Goal: Task Accomplishment & Management: Use online tool/utility

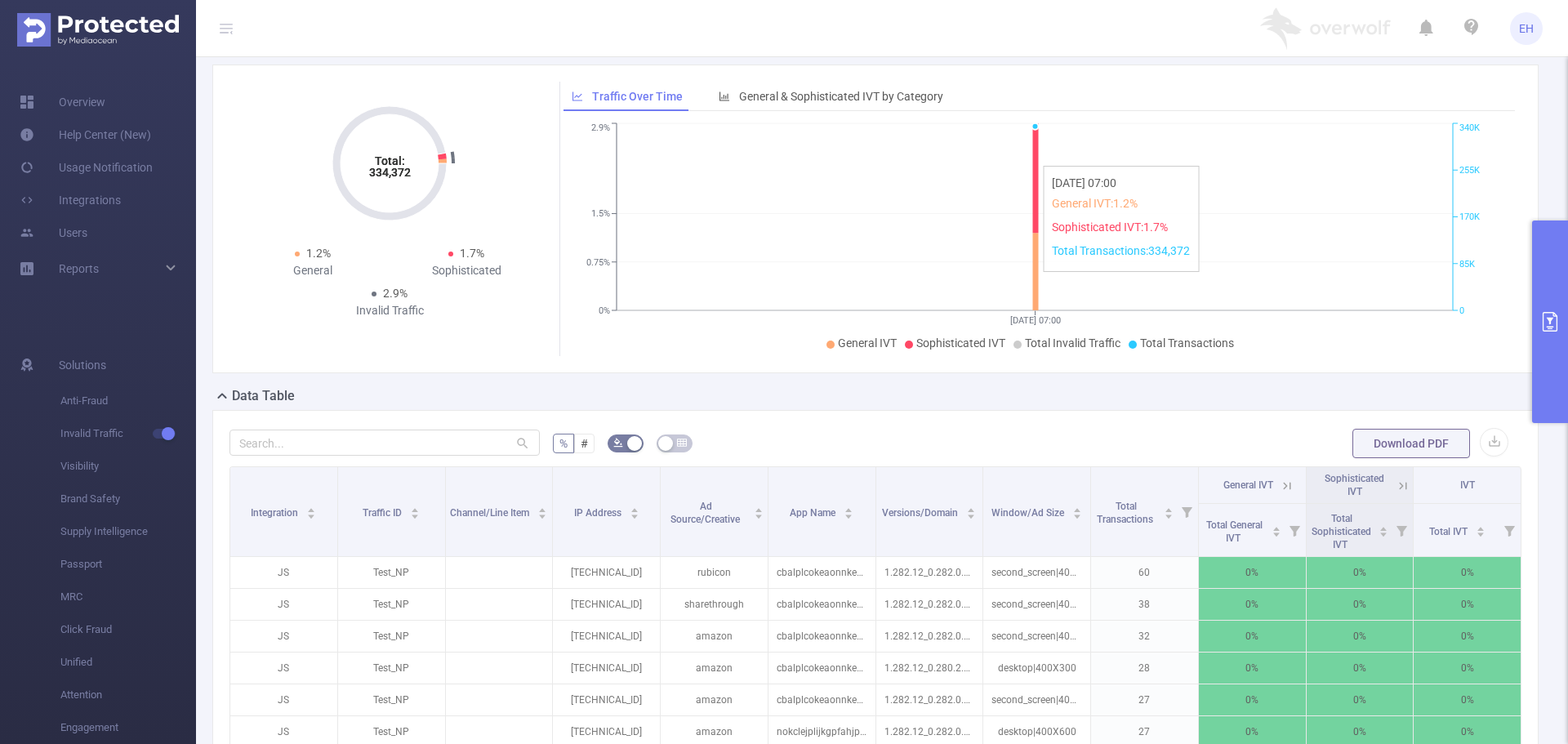
scroll to position [164, 0]
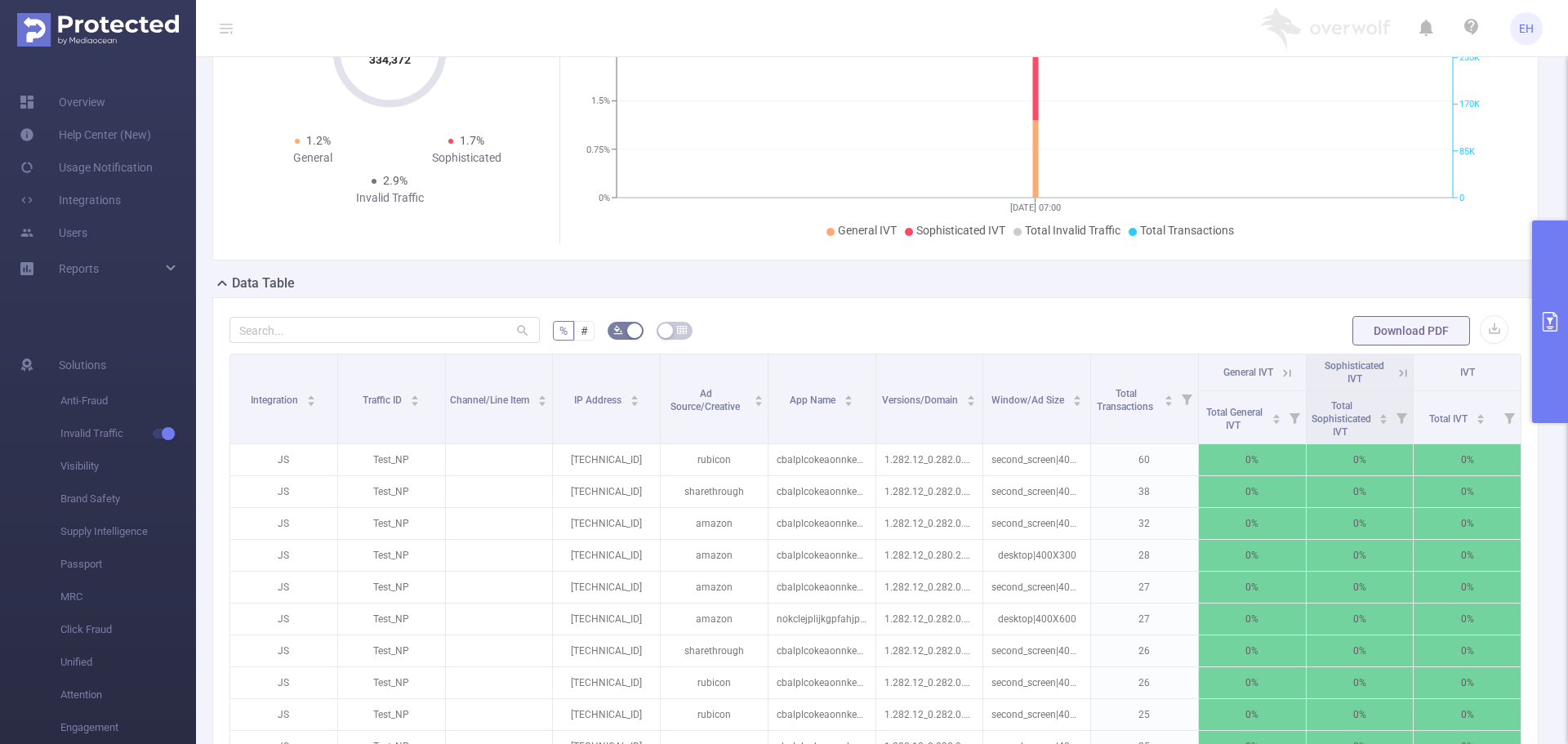
click at [1539, 306] on button "primary" at bounding box center [1550, 321] width 36 height 202
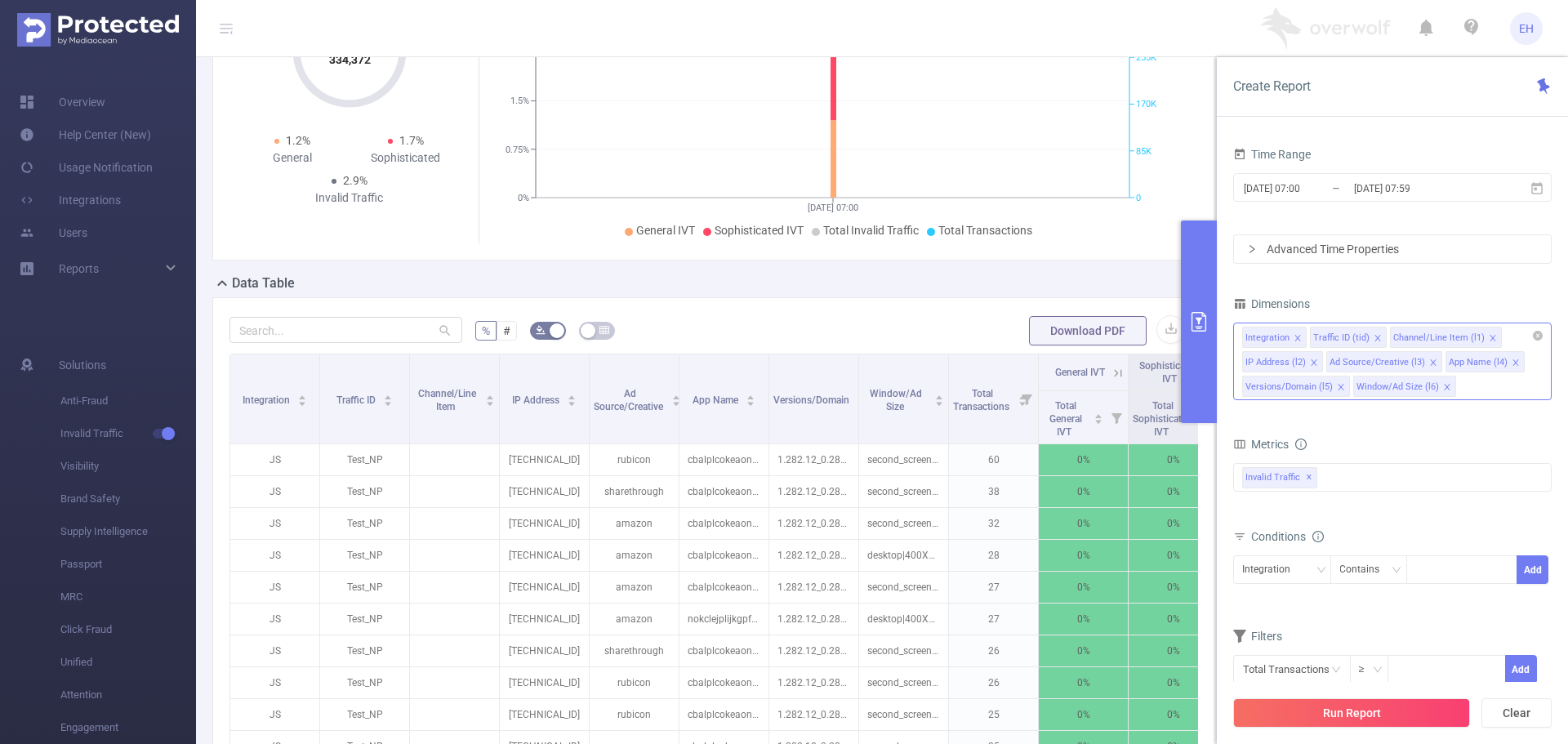
click at [1490, 336] on icon "icon: close" at bounding box center [1492, 337] width 9 height 9
click at [1457, 339] on icon "icon: close" at bounding box center [1461, 337] width 9 height 9
click at [1493, 337] on icon "icon: close" at bounding box center [1496, 337] width 6 height 6
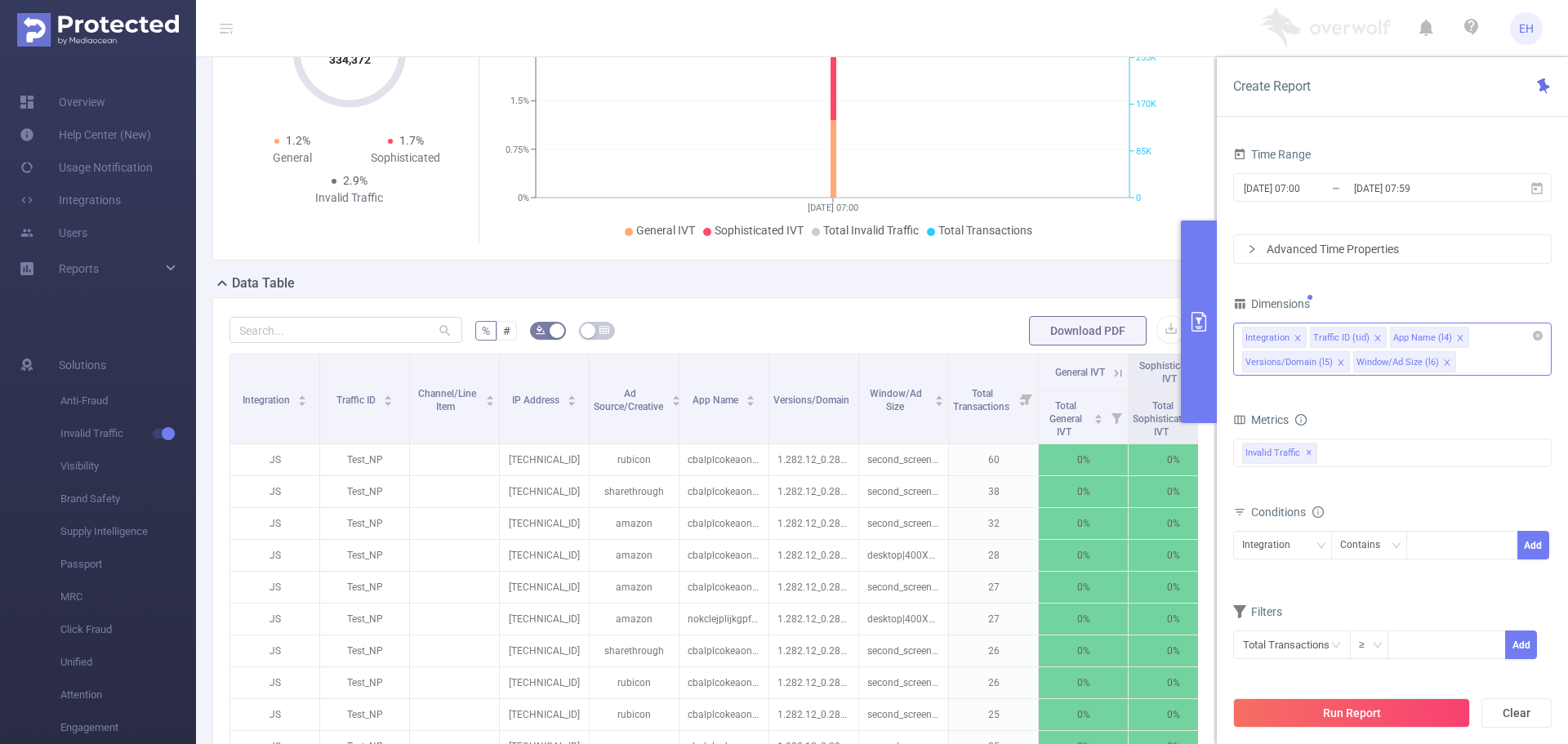
click at [1336, 362] on icon "icon: close" at bounding box center [1340, 362] width 9 height 9
click at [1336, 363] on icon "icon: close" at bounding box center [1335, 362] width 9 height 9
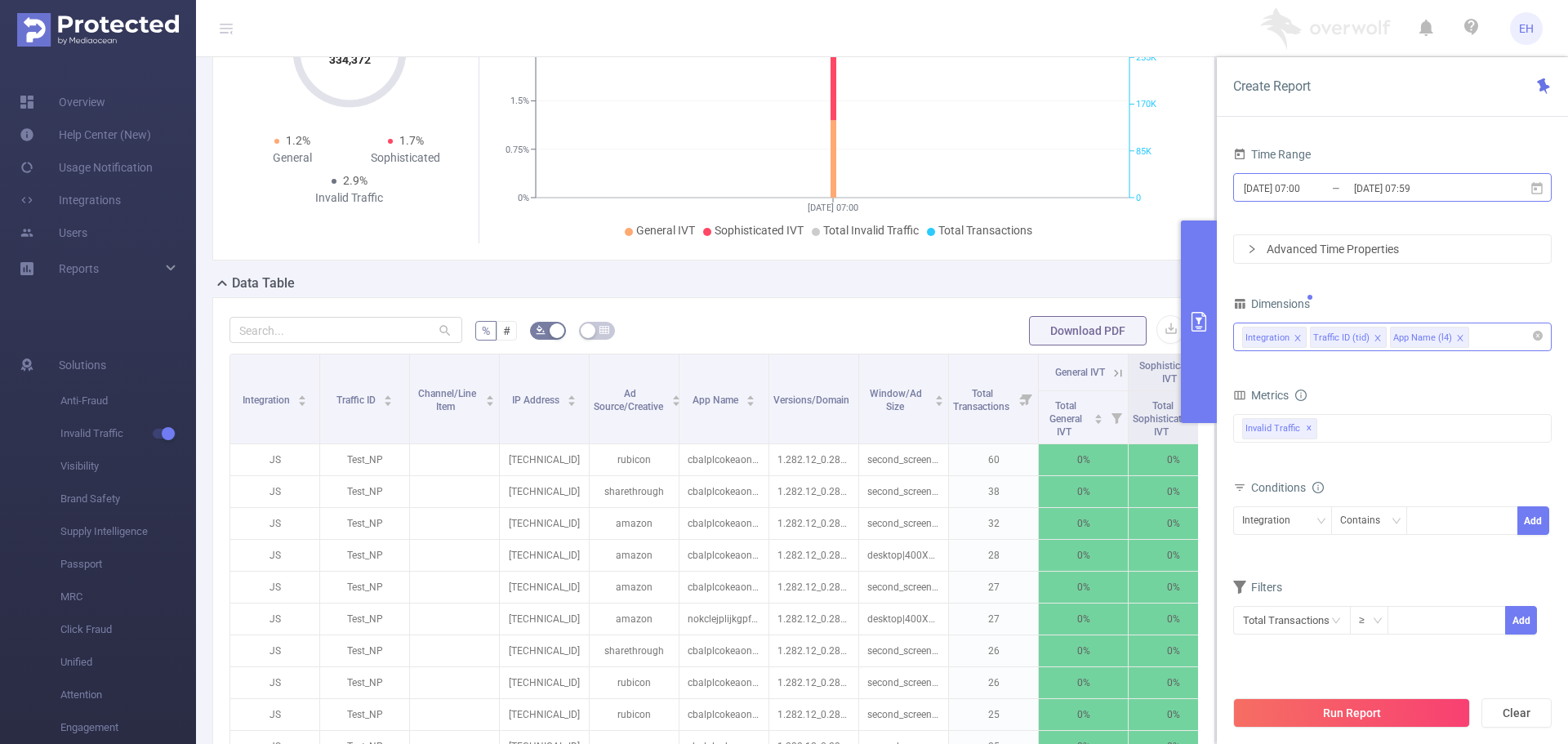
click at [1366, 191] on input "[DATE] 07:59" at bounding box center [1419, 187] width 132 height 22
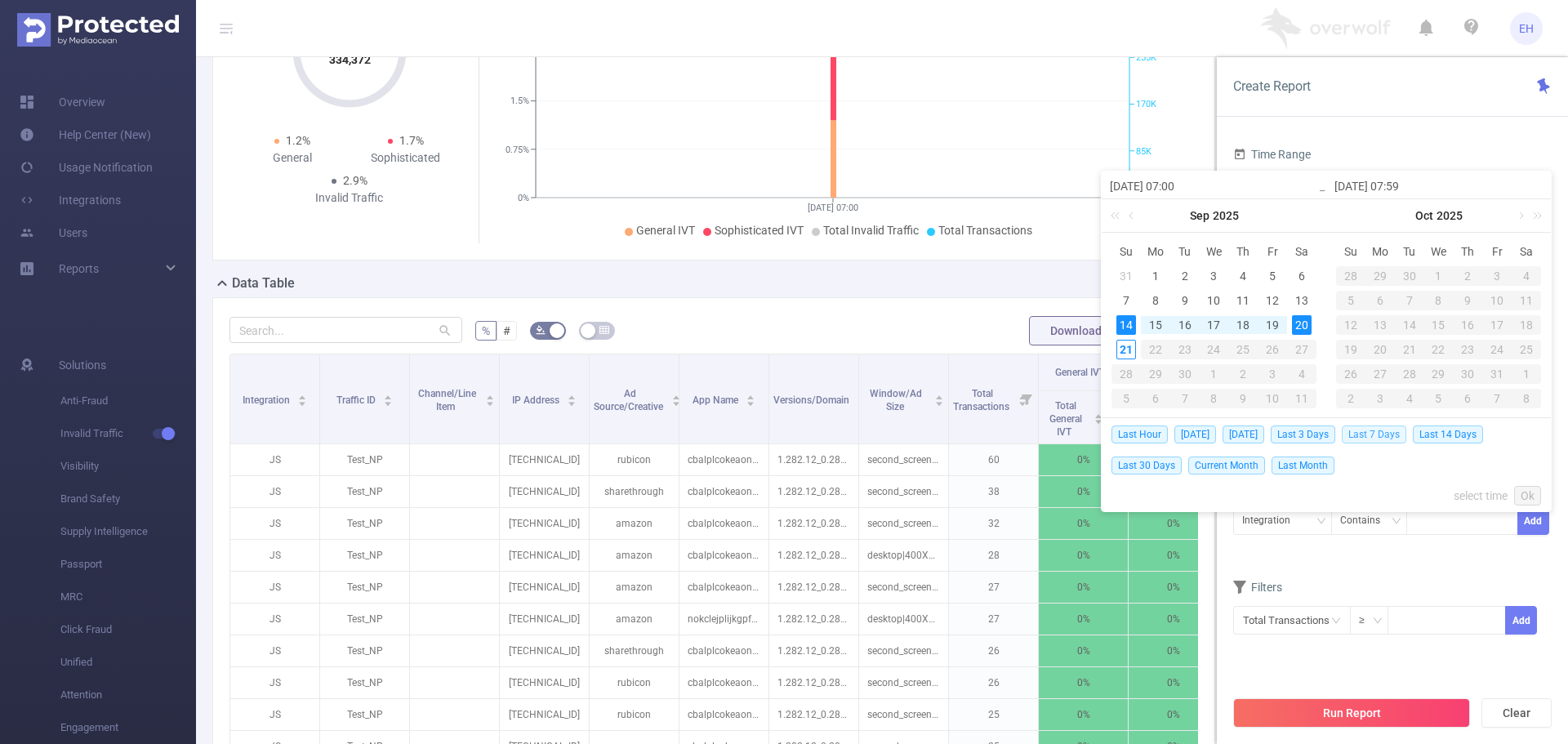
click at [1372, 433] on span "Last 7 Days" at bounding box center [1374, 434] width 64 height 18
type input "[DATE] 00:00"
type input "[DATE] 23:59"
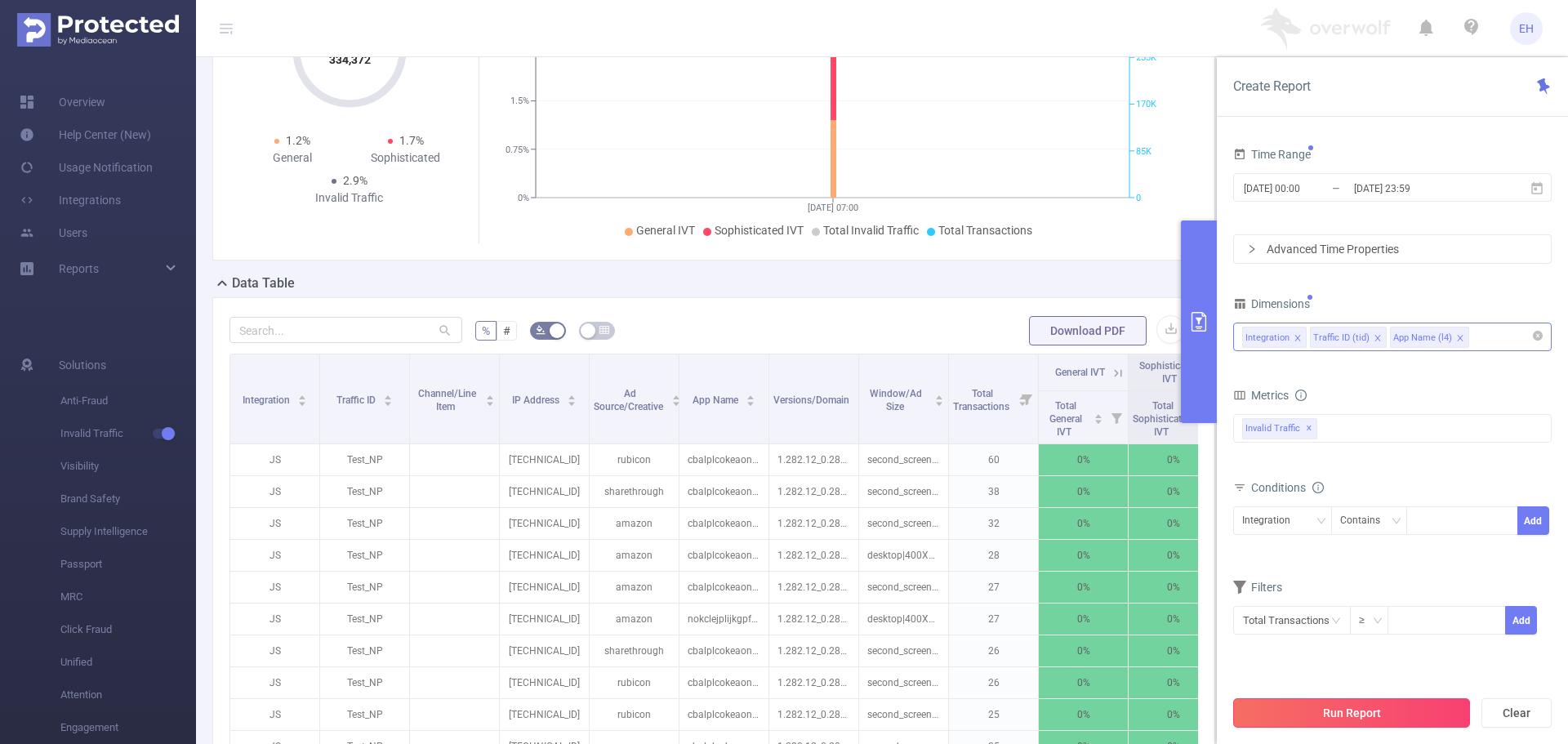
click at [1329, 706] on button "Run Report" at bounding box center [1352, 713] width 237 height 29
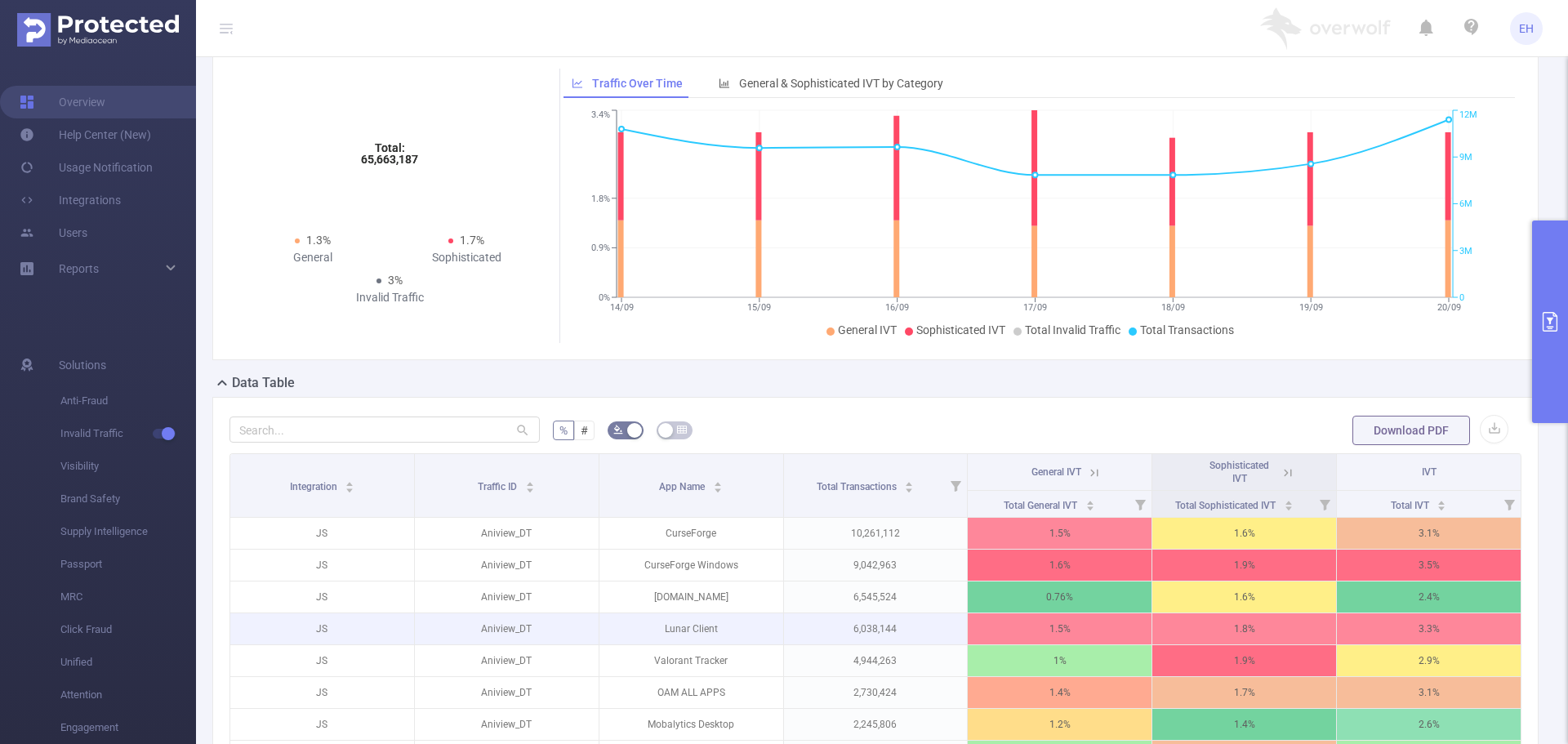
scroll to position [146, 0]
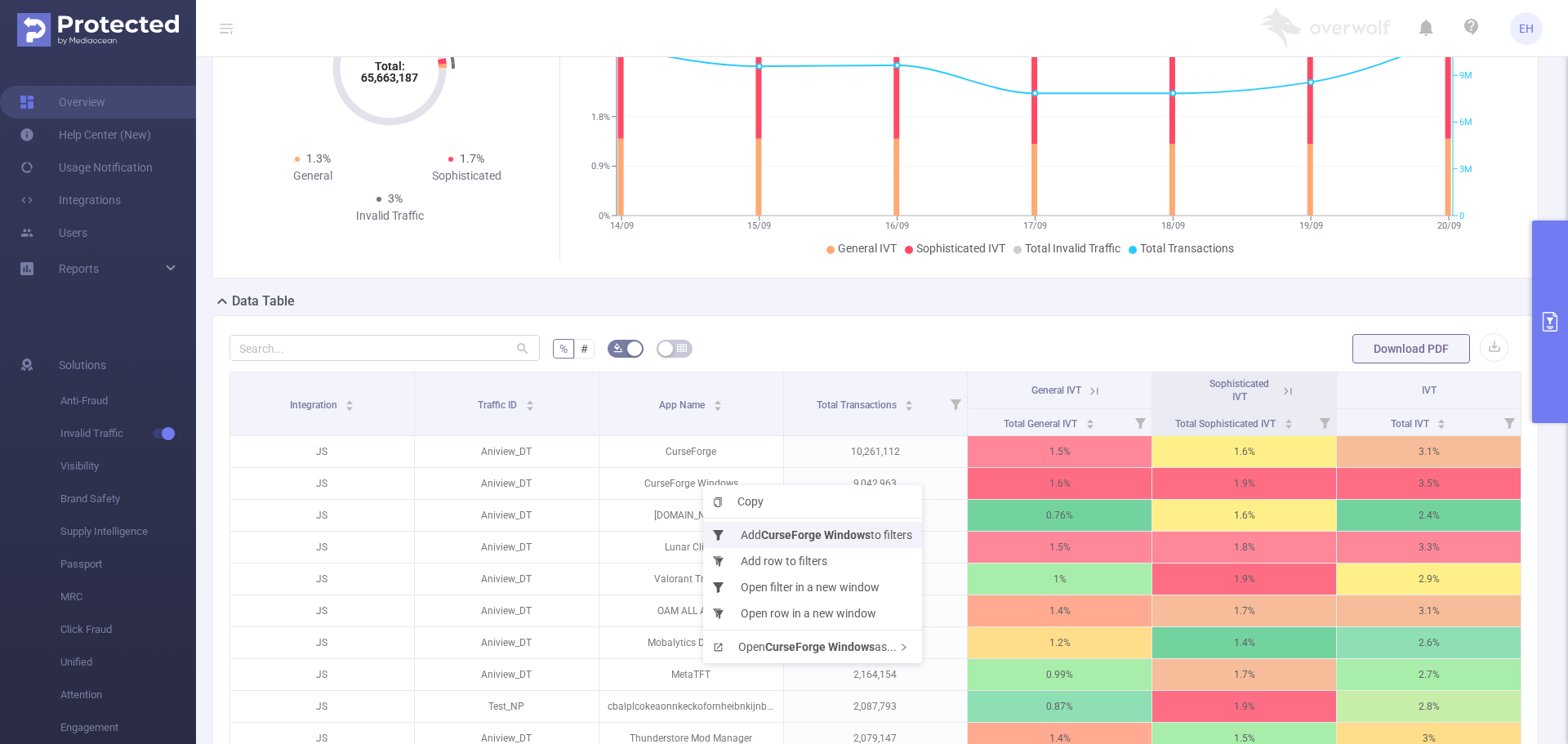
click at [839, 533] on b "CurseForge Windows" at bounding box center [816, 535] width 110 height 13
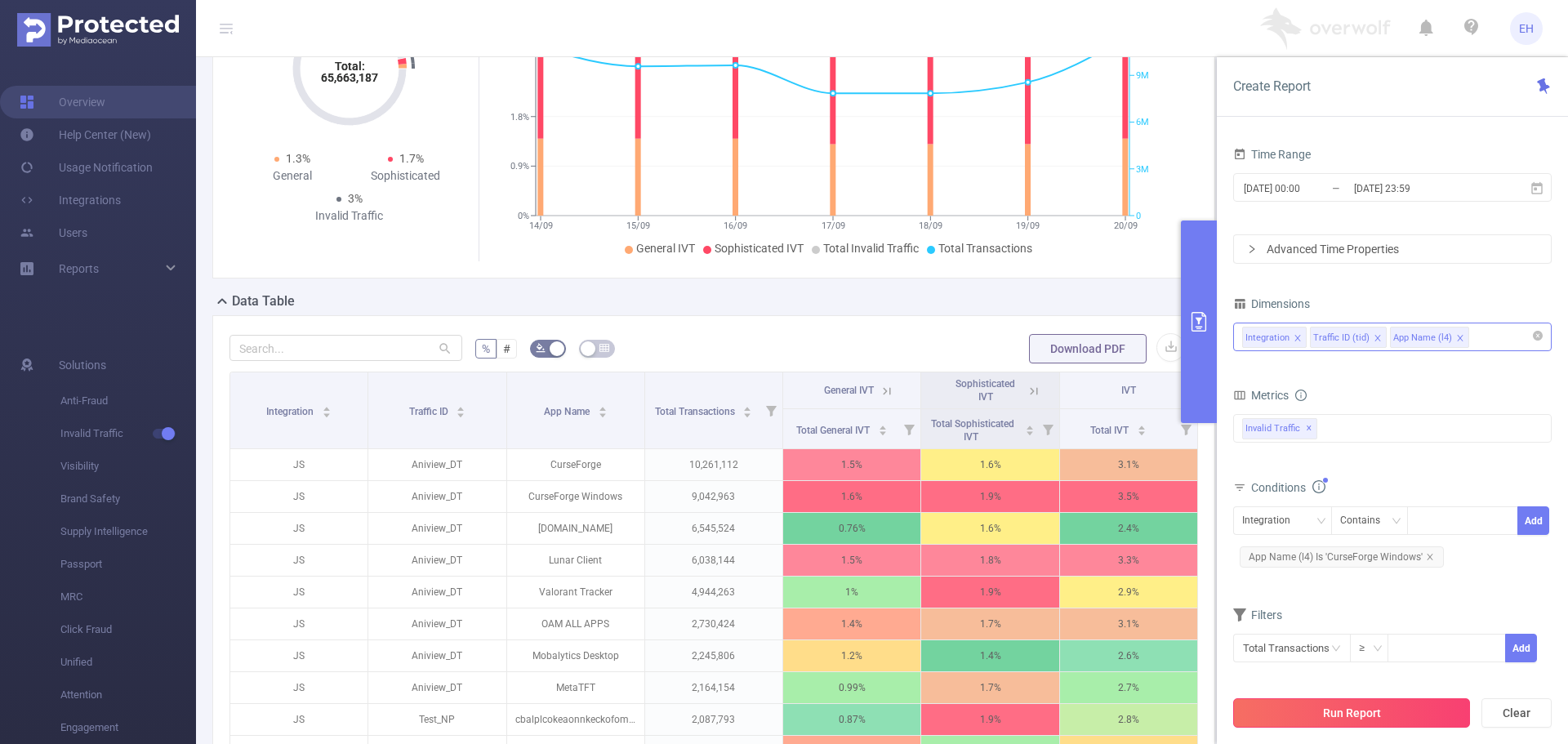
click at [1353, 713] on button "Run Report" at bounding box center [1352, 713] width 237 height 29
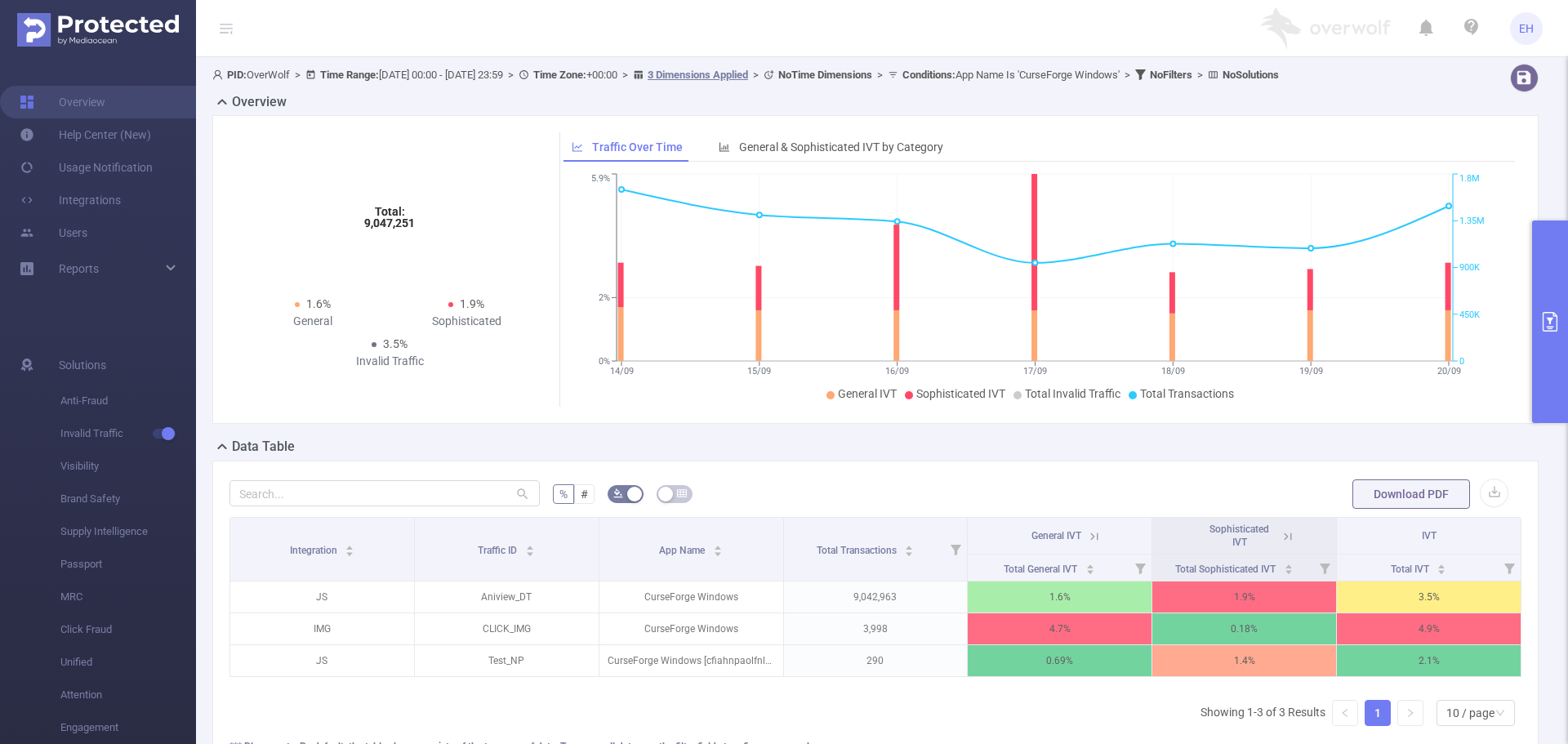
click at [1281, 538] on icon at bounding box center [1288, 537] width 15 height 15
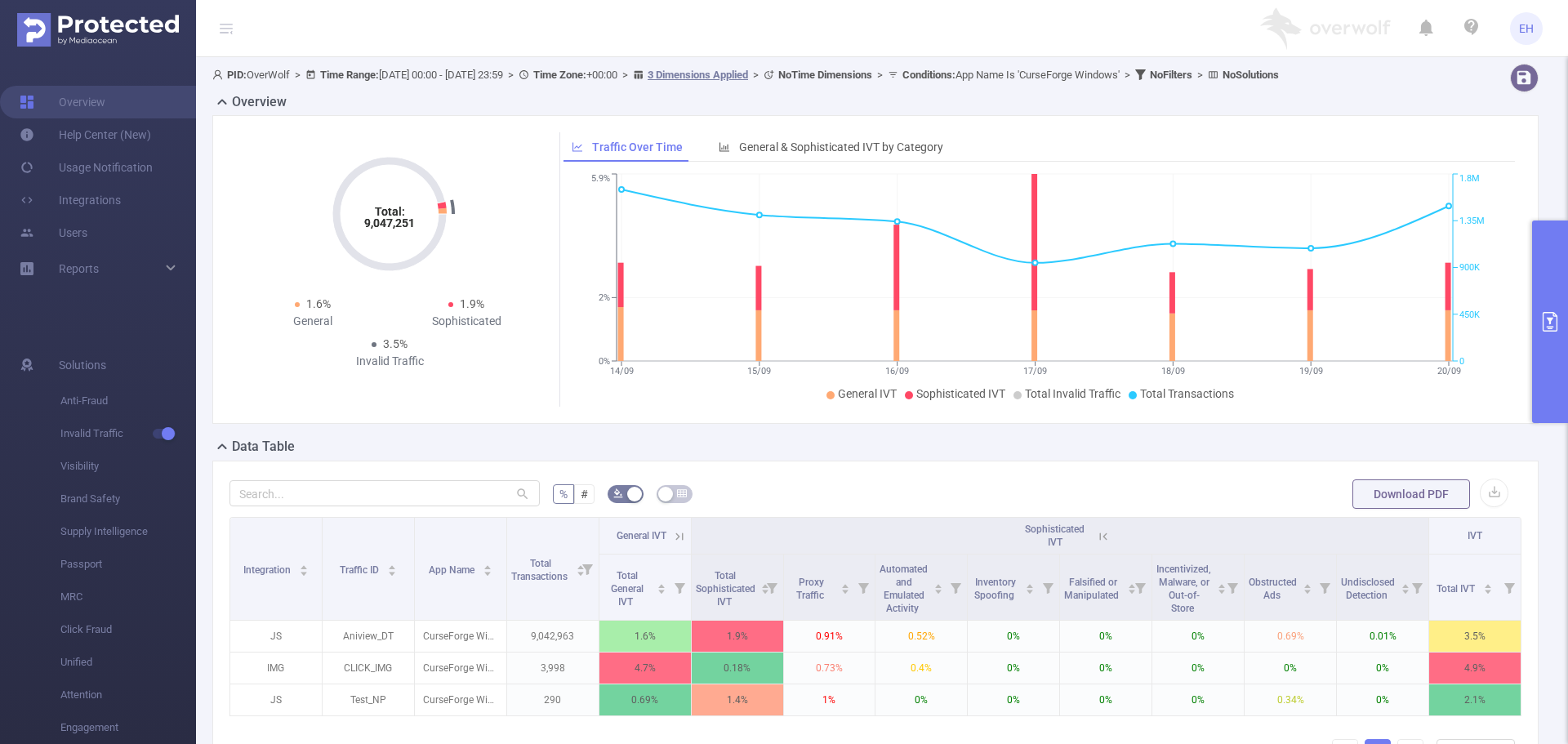
click at [1541, 281] on button "primary" at bounding box center [1550, 321] width 36 height 202
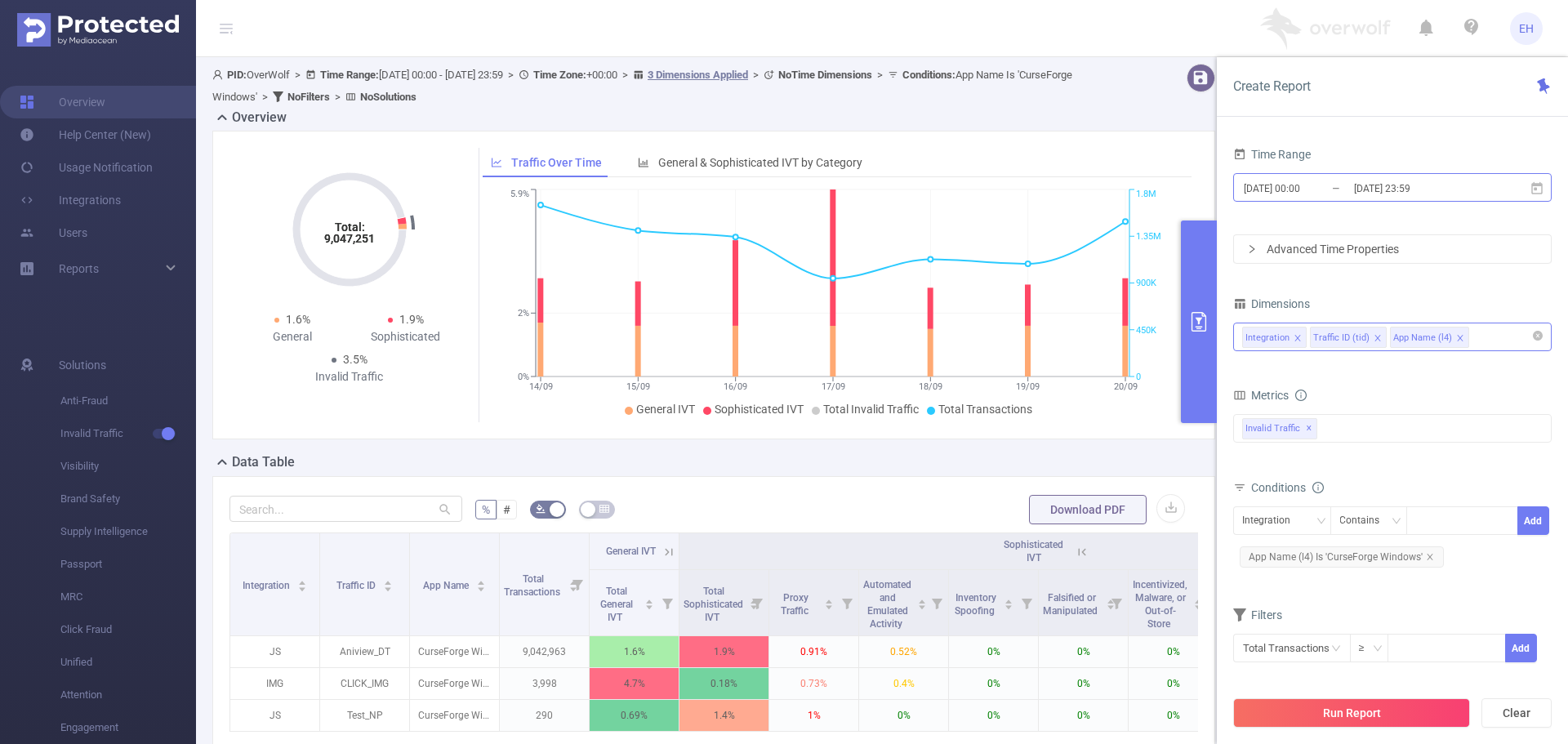
click at [1347, 184] on input "[DATE] 00:00" at bounding box center [1308, 187] width 132 height 22
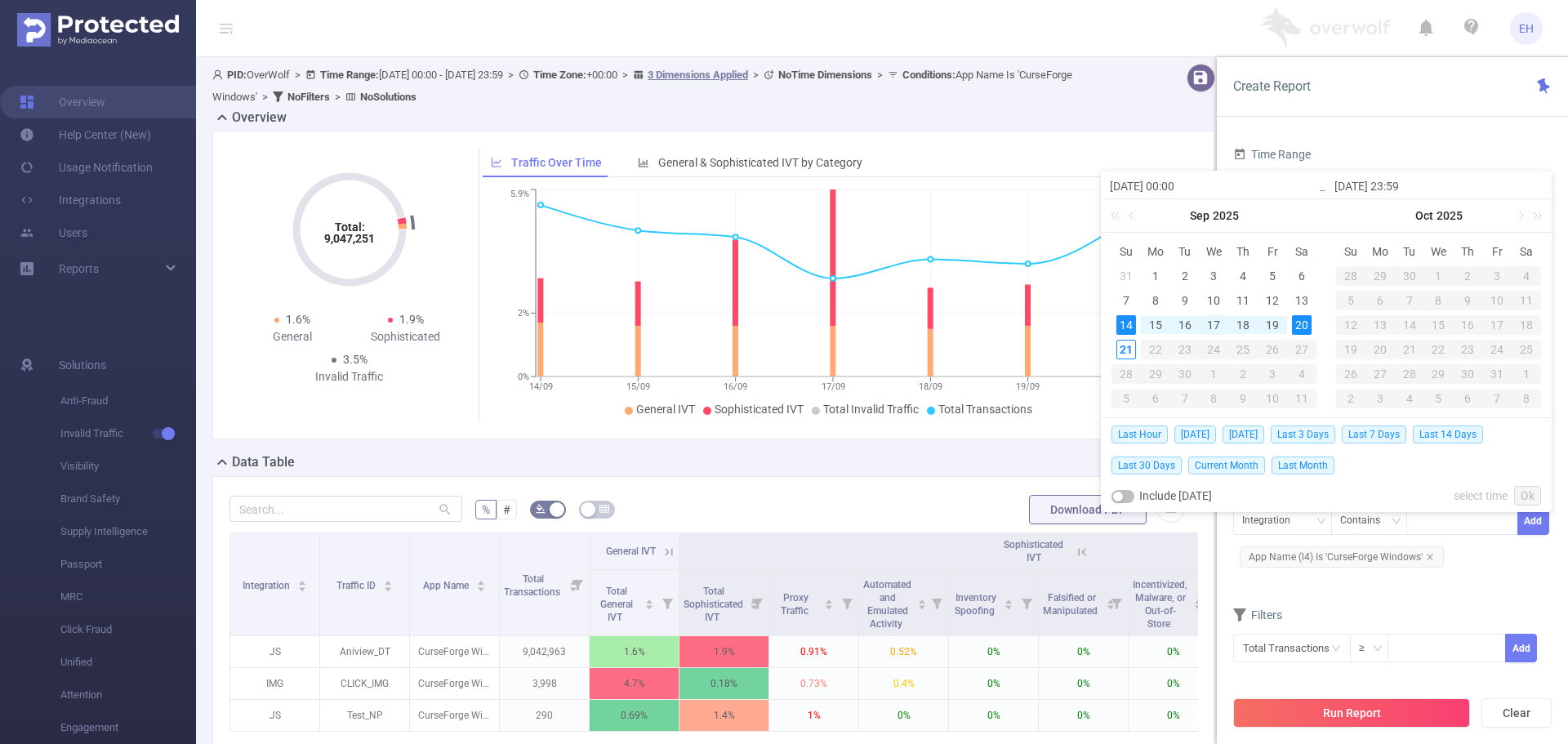
click at [1212, 321] on div "17" at bounding box center [1214, 325] width 20 height 20
click at [1213, 321] on div "17" at bounding box center [1214, 325] width 20 height 20
type input "[DATE] 00:00"
type input "[DATE] 23:59"
type input "[DATE] 00:00"
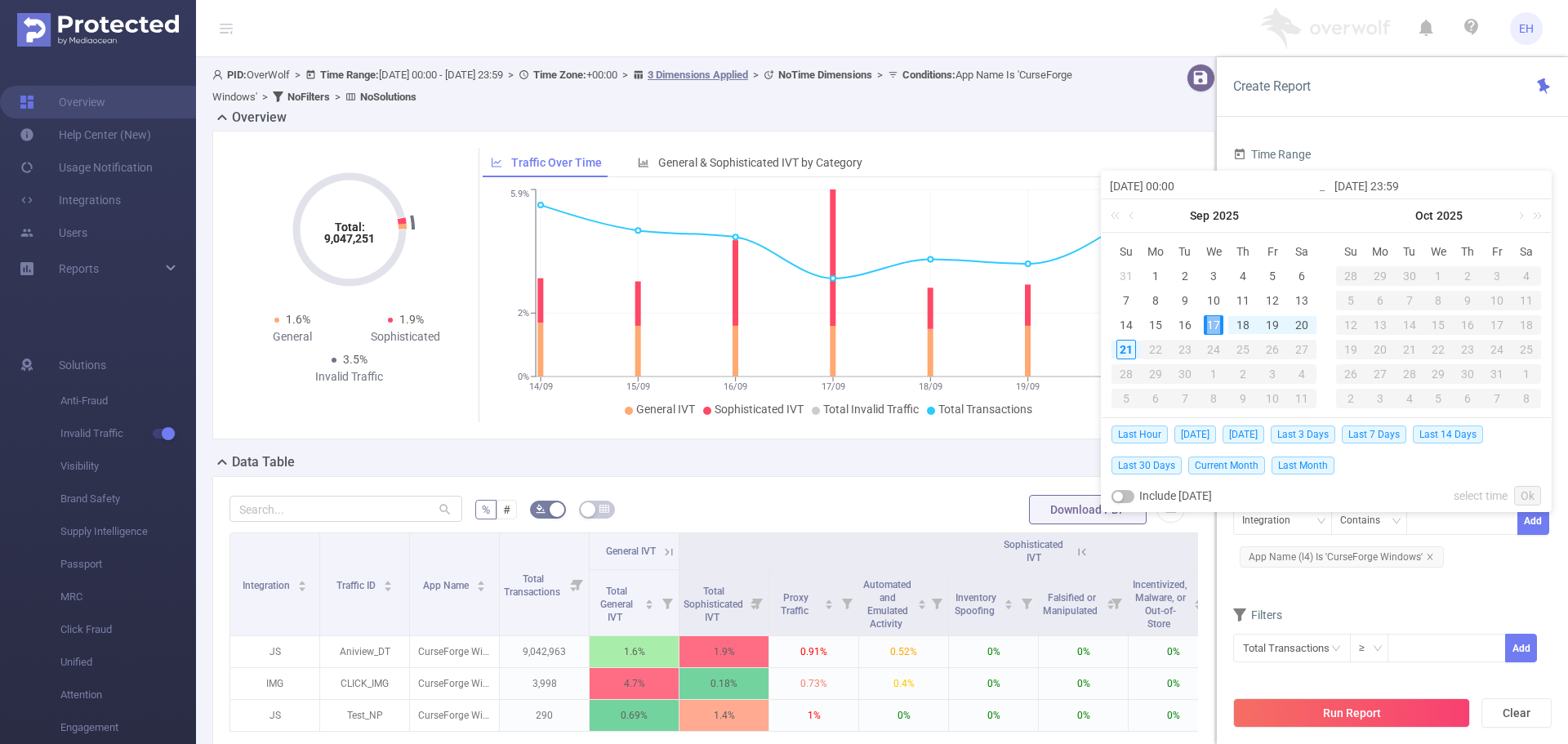
type input "[DATE] 23:59"
click at [1524, 489] on link "Ok" at bounding box center [1527, 495] width 27 height 20
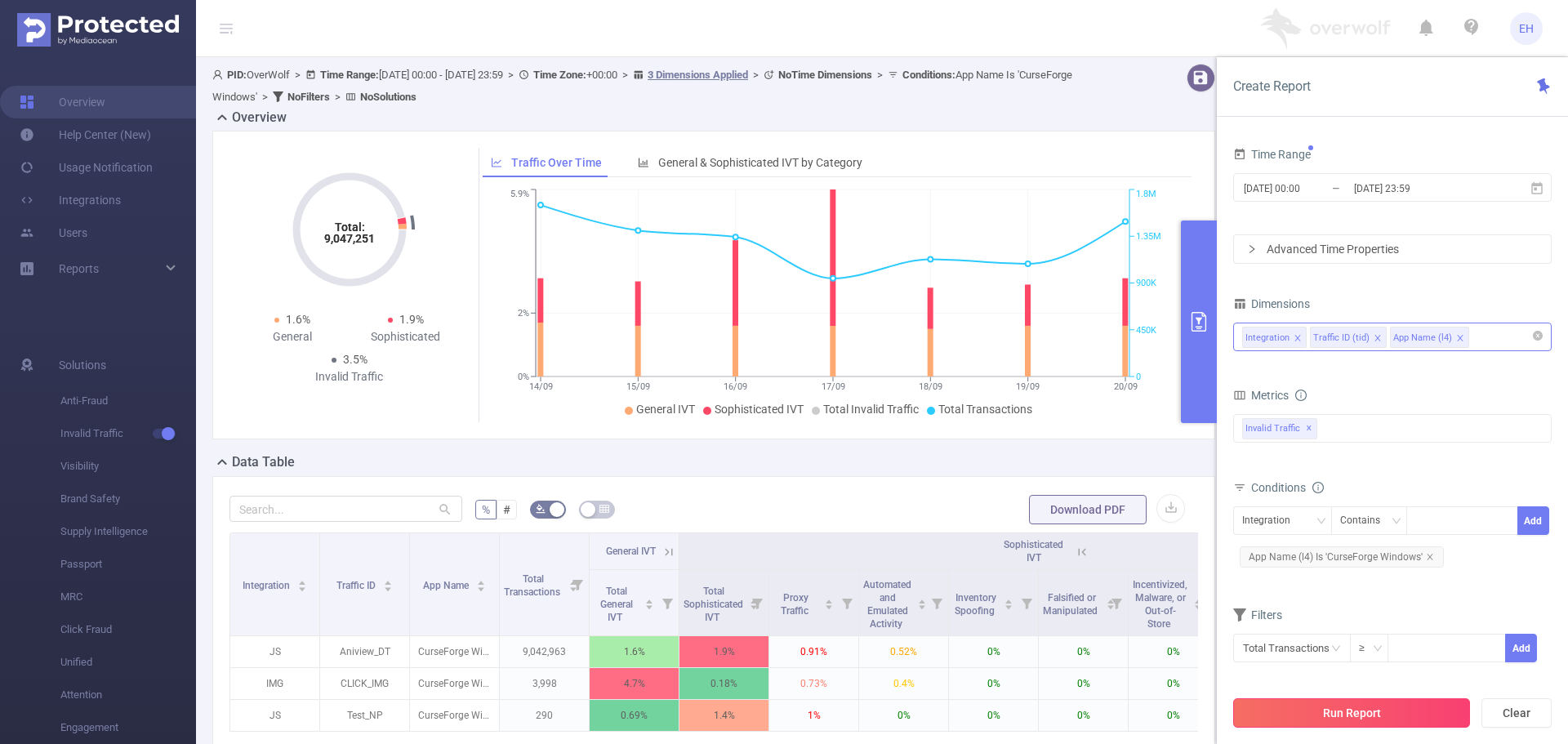
click at [1373, 712] on button "Run Report" at bounding box center [1352, 713] width 237 height 29
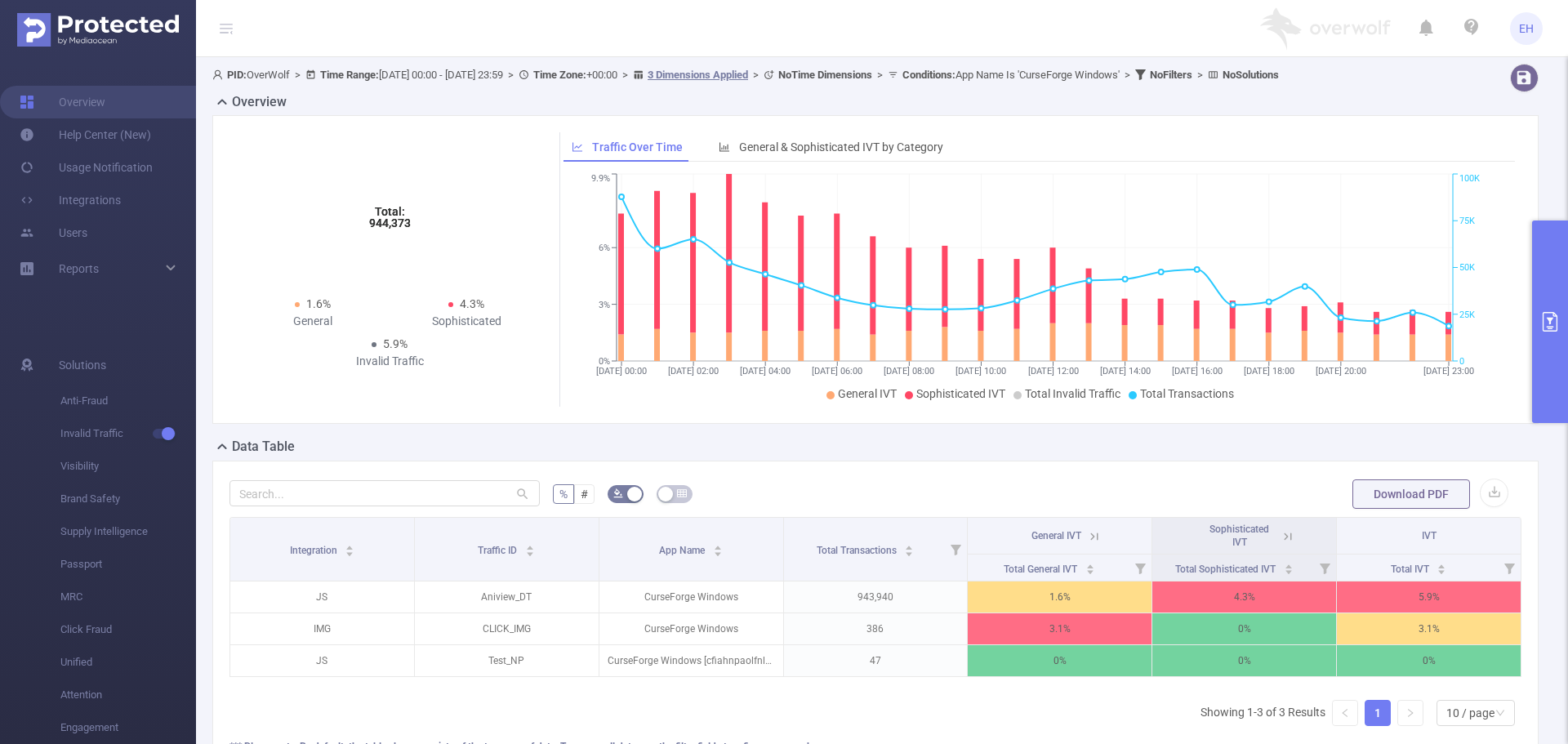
click at [1284, 534] on icon at bounding box center [1287, 536] width 8 height 8
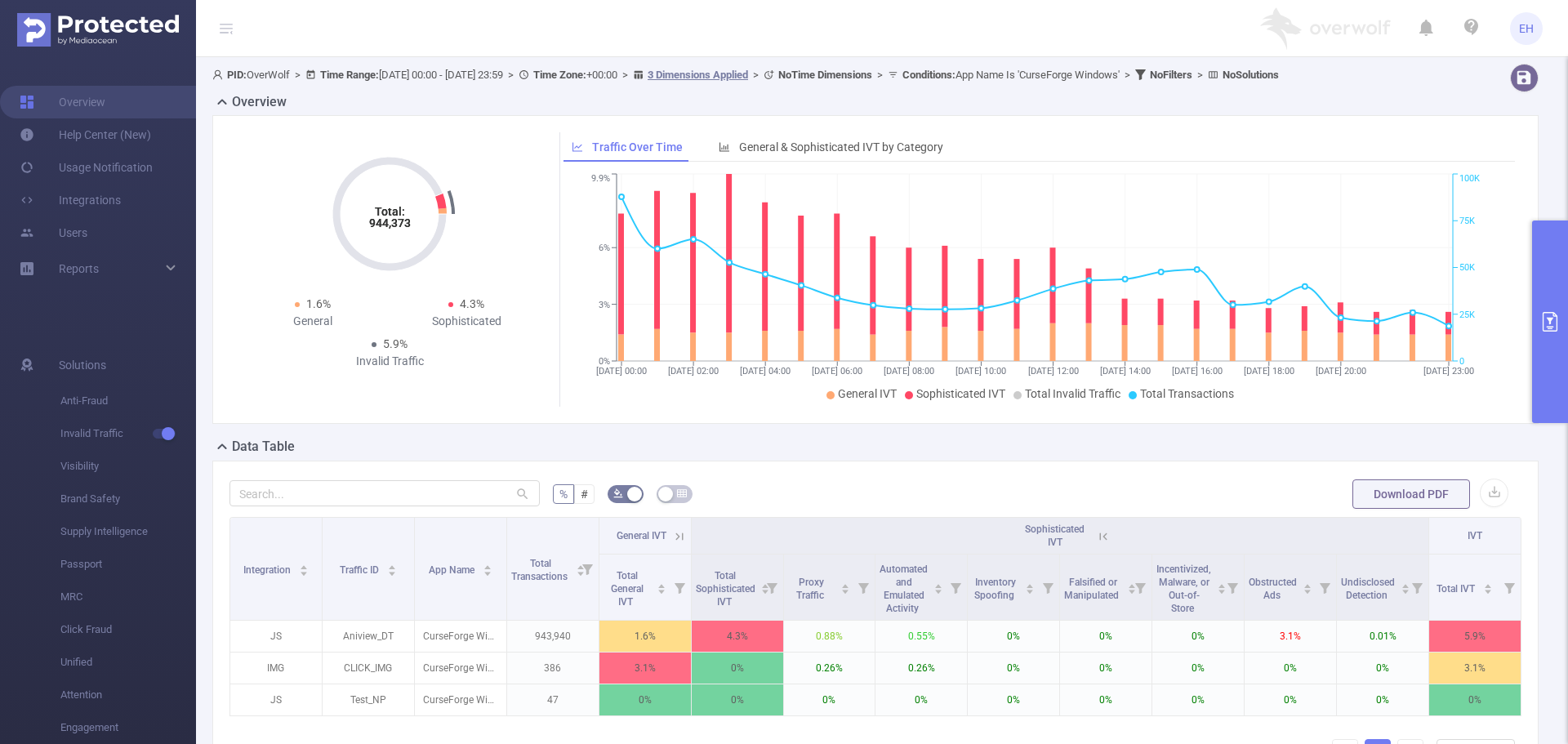
click at [1557, 316] on icon "primary" at bounding box center [1550, 321] width 15 height 20
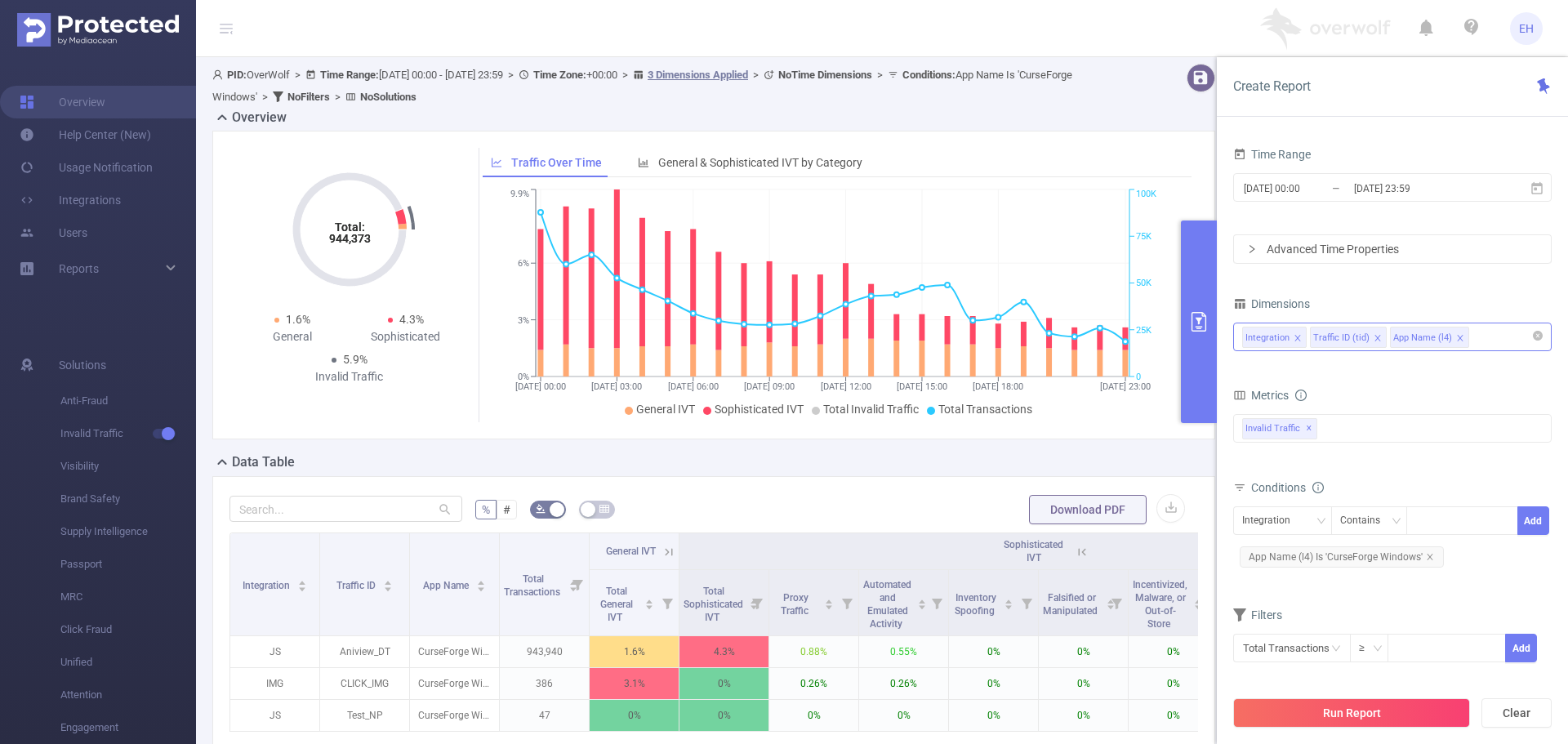
click at [1477, 334] on div "Integration Traffic ID (tid) App Name (l4)" at bounding box center [1392, 337] width 301 height 27
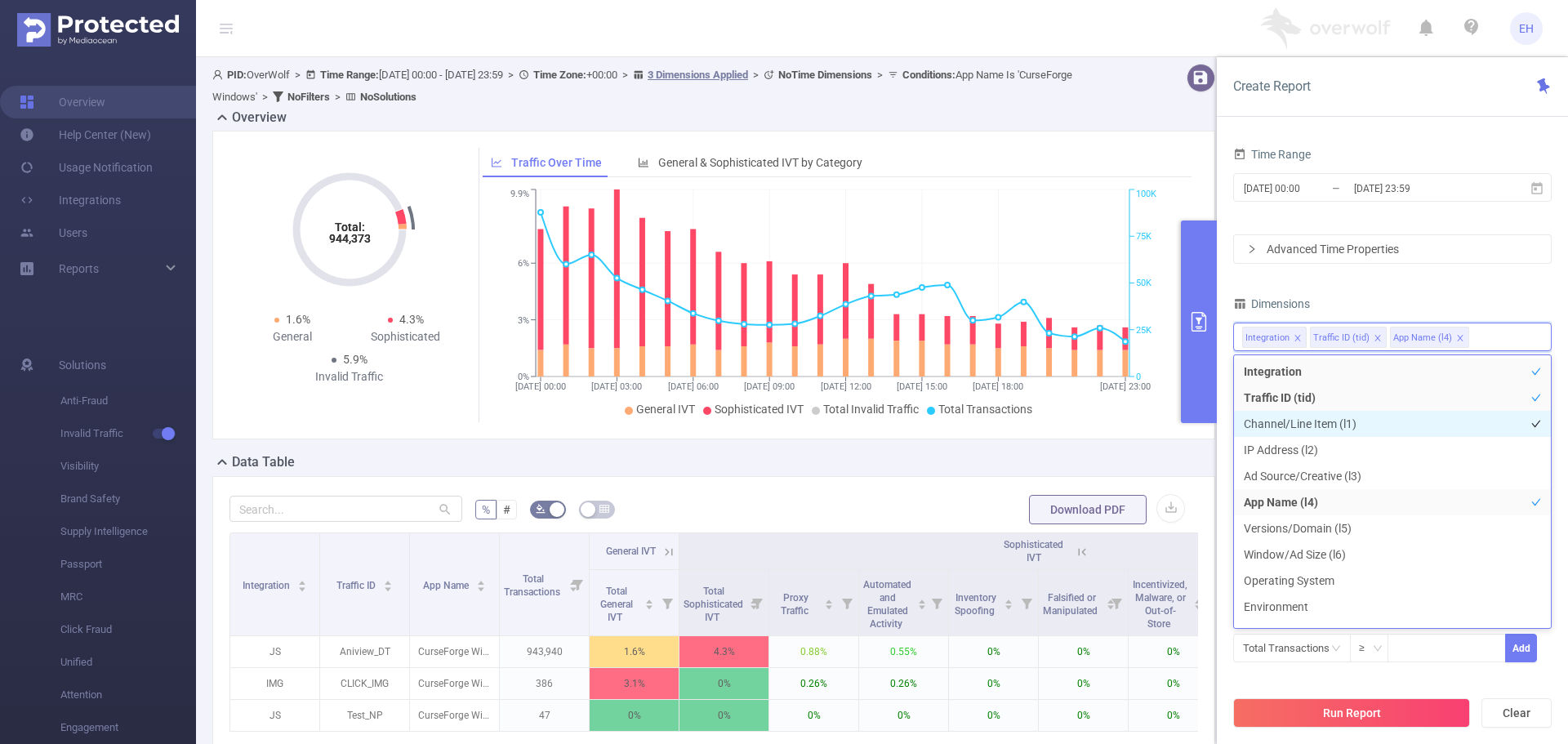
click at [1350, 428] on li "Channel/Line Item (l1)" at bounding box center [1392, 424] width 317 height 26
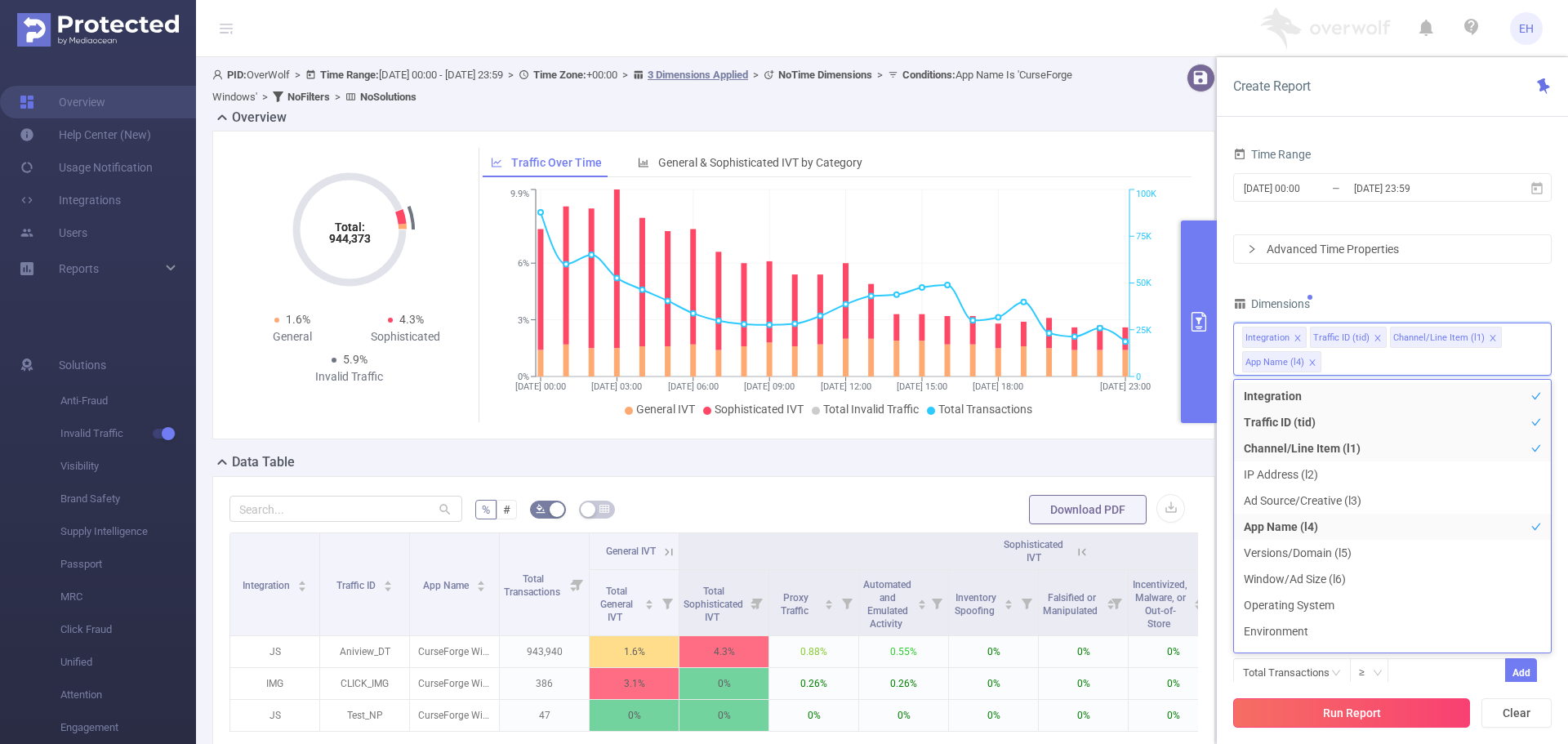
click at [1412, 716] on button "Run Report" at bounding box center [1352, 713] width 237 height 29
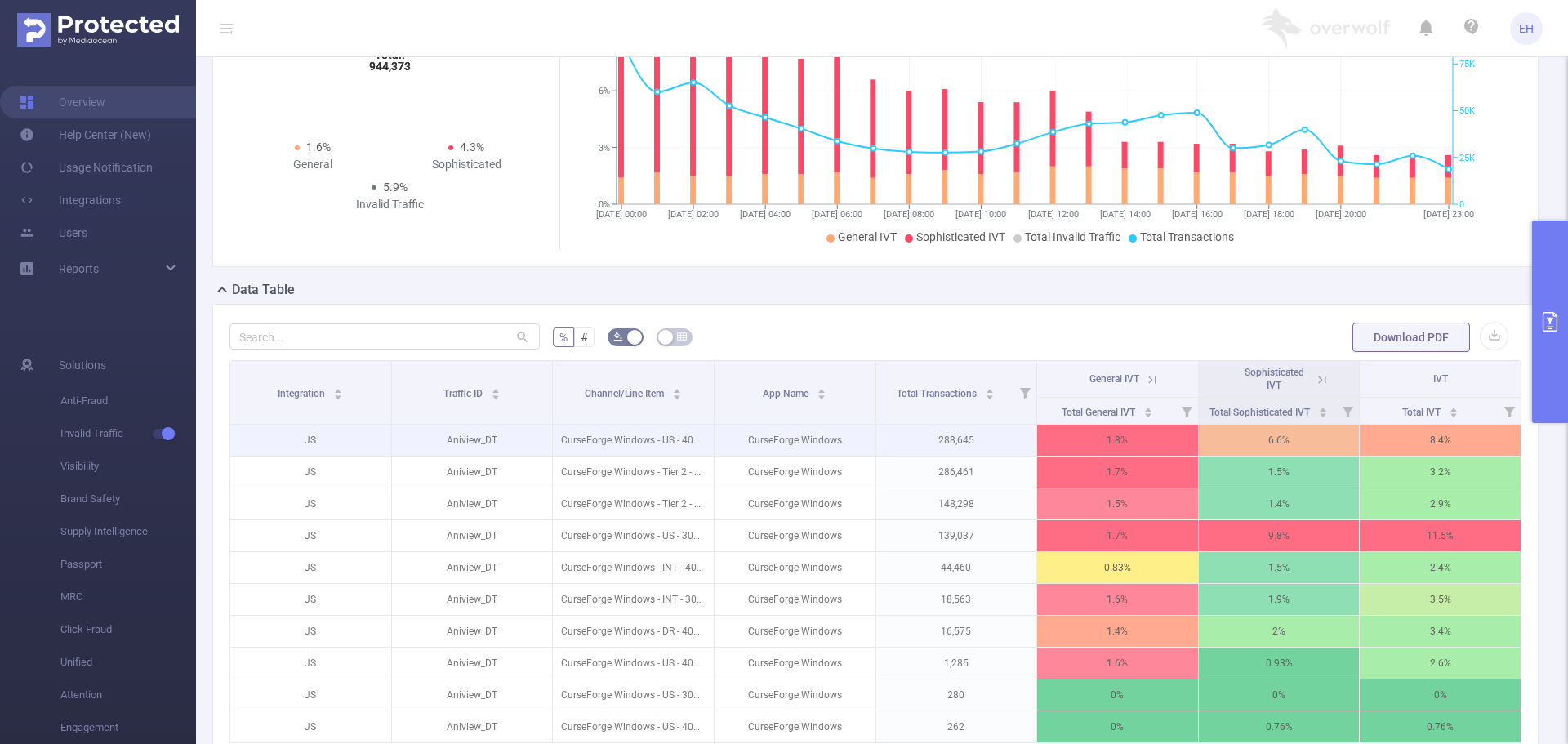
scroll to position [164, 0]
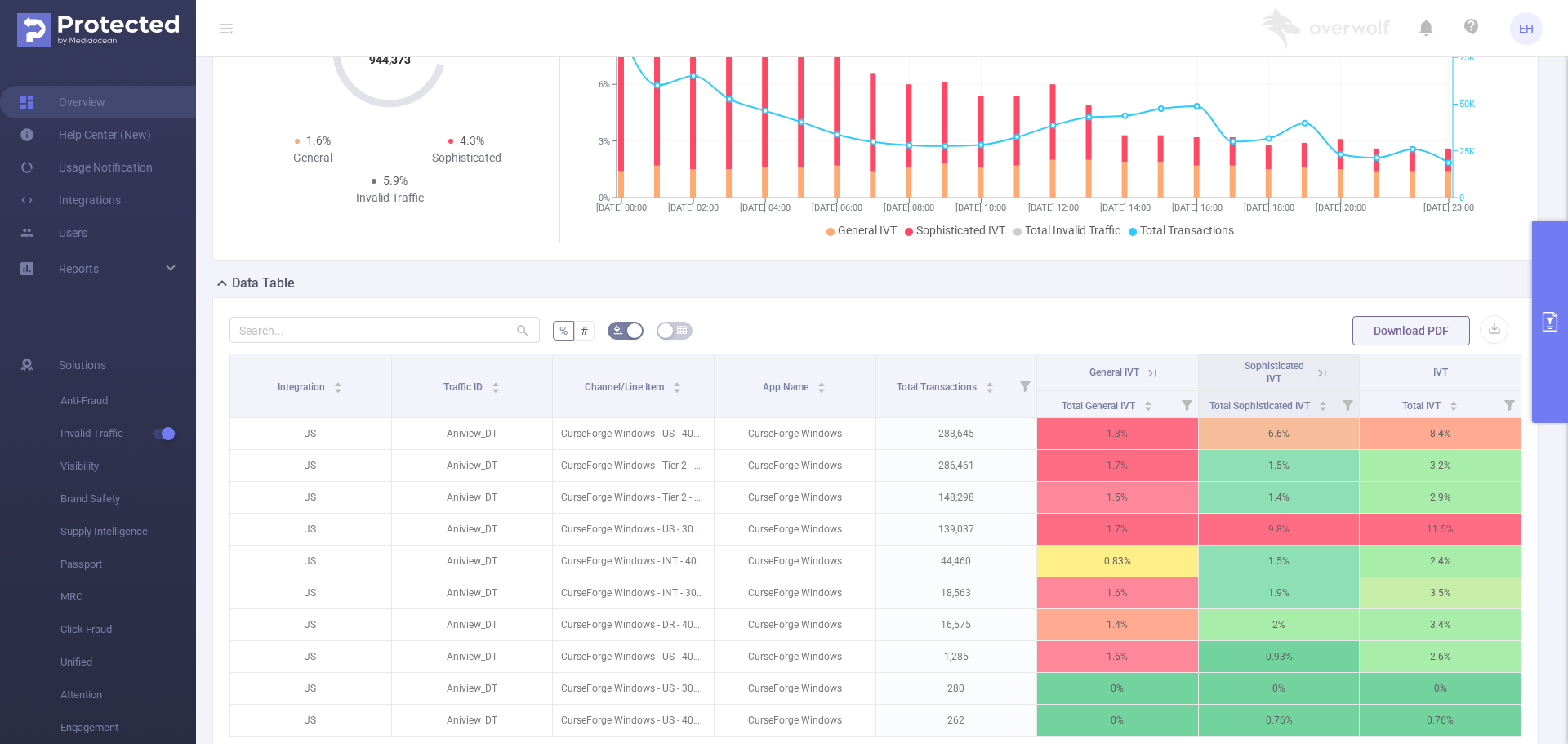
click at [1315, 371] on icon at bounding box center [1322, 373] width 15 height 15
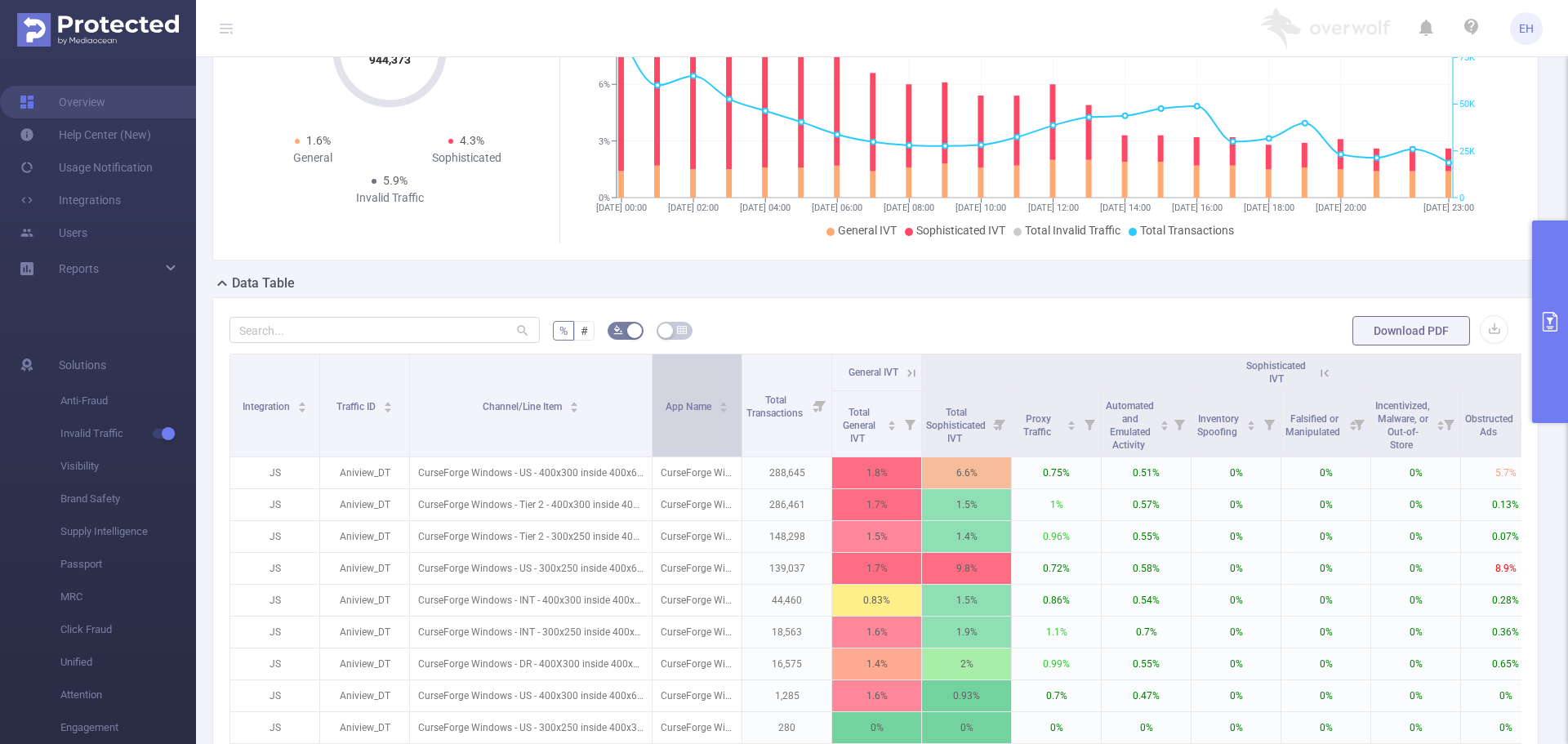
drag, startPoint x: 498, startPoint y: 388, endPoint x: 651, endPoint y: 386, distance: 153.0
click at [651, 386] on span at bounding box center [651, 406] width 9 height 102
